Goal: Navigation & Orientation: Understand site structure

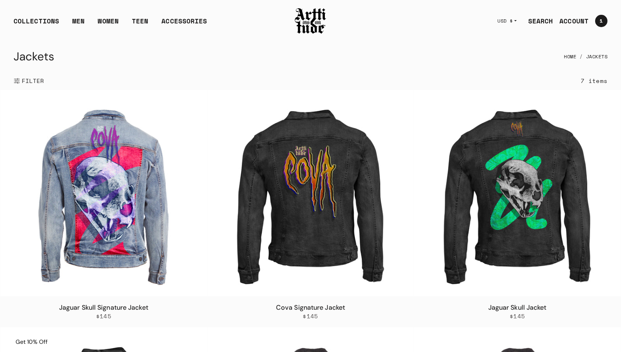
click at [309, 18] on img at bounding box center [310, 21] width 33 height 28
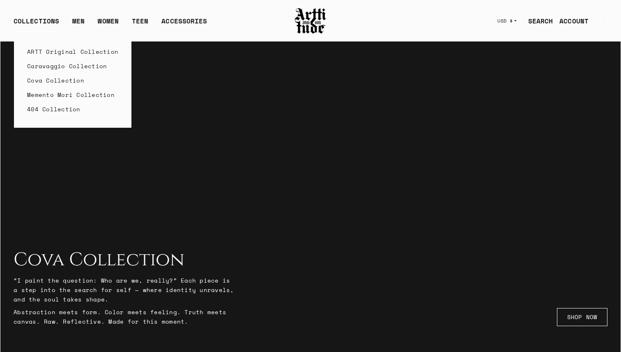
click at [57, 93] on link "Memento Mori Collection" at bounding box center [72, 95] width 91 height 14
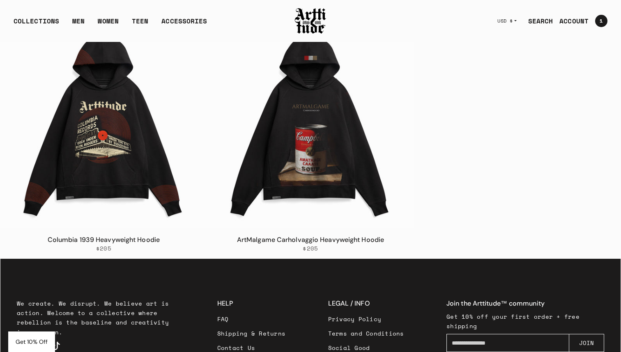
scroll to position [649, 0]
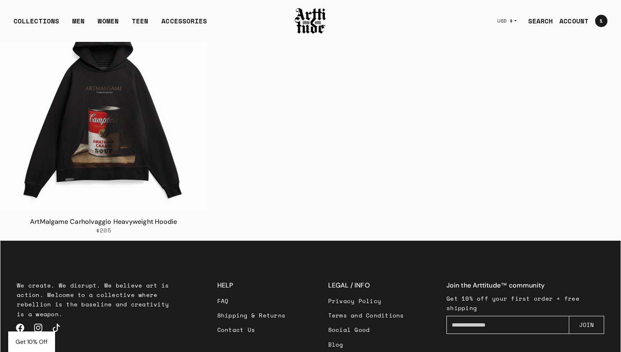
scroll to position [679, 0]
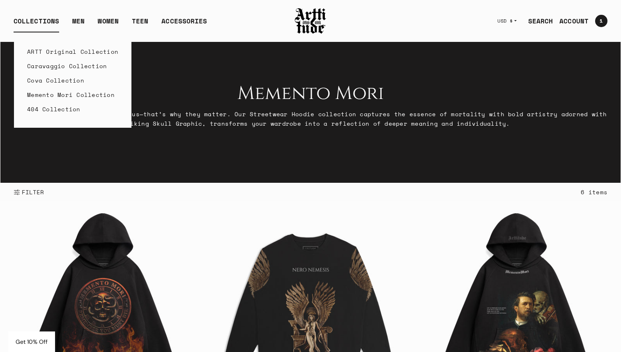
click at [52, 69] on link "Caravaggio Collection" at bounding box center [72, 66] width 91 height 14
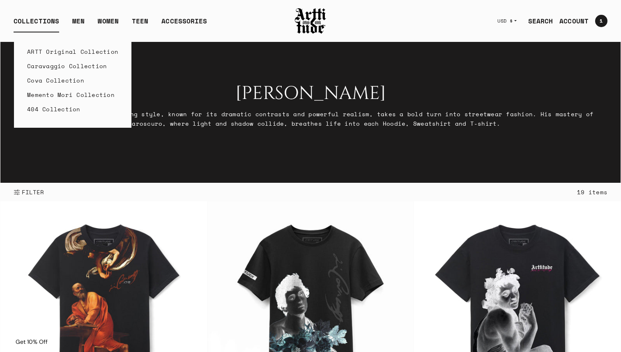
click at [55, 97] on link "Memento Mori Collection" at bounding box center [72, 95] width 91 height 14
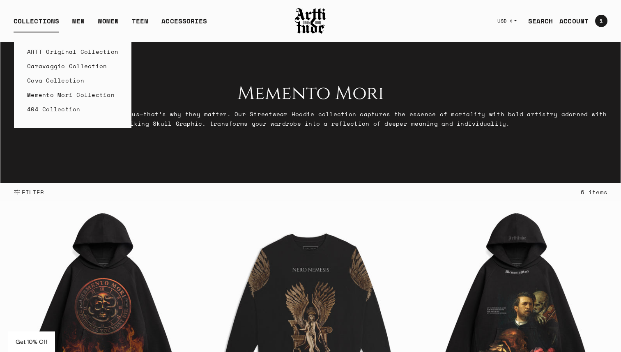
click at [60, 107] on link "404 Collection" at bounding box center [72, 109] width 91 height 14
